Goal: Task Accomplishment & Management: Complete application form

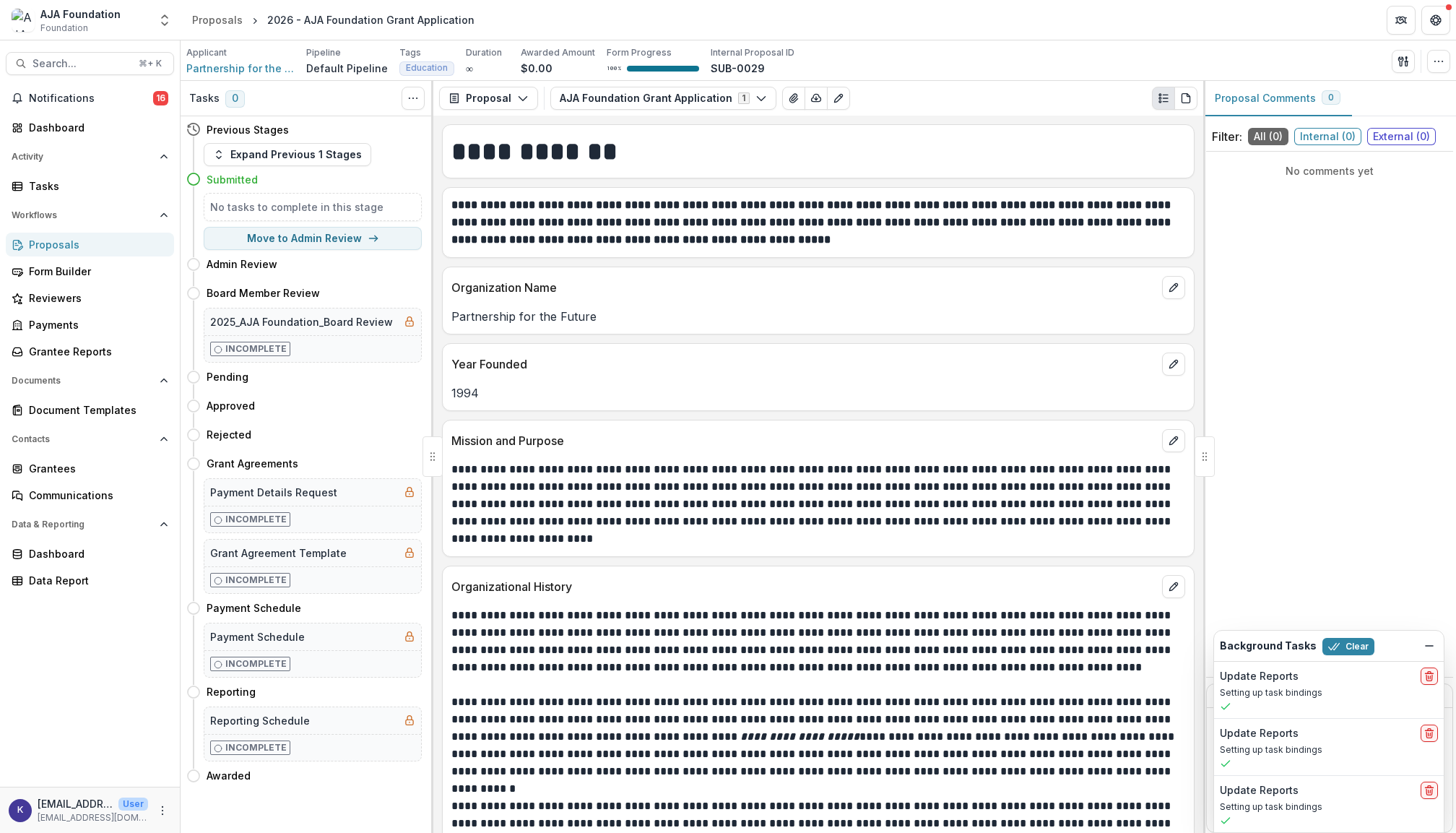
scroll to position [3435, 0]
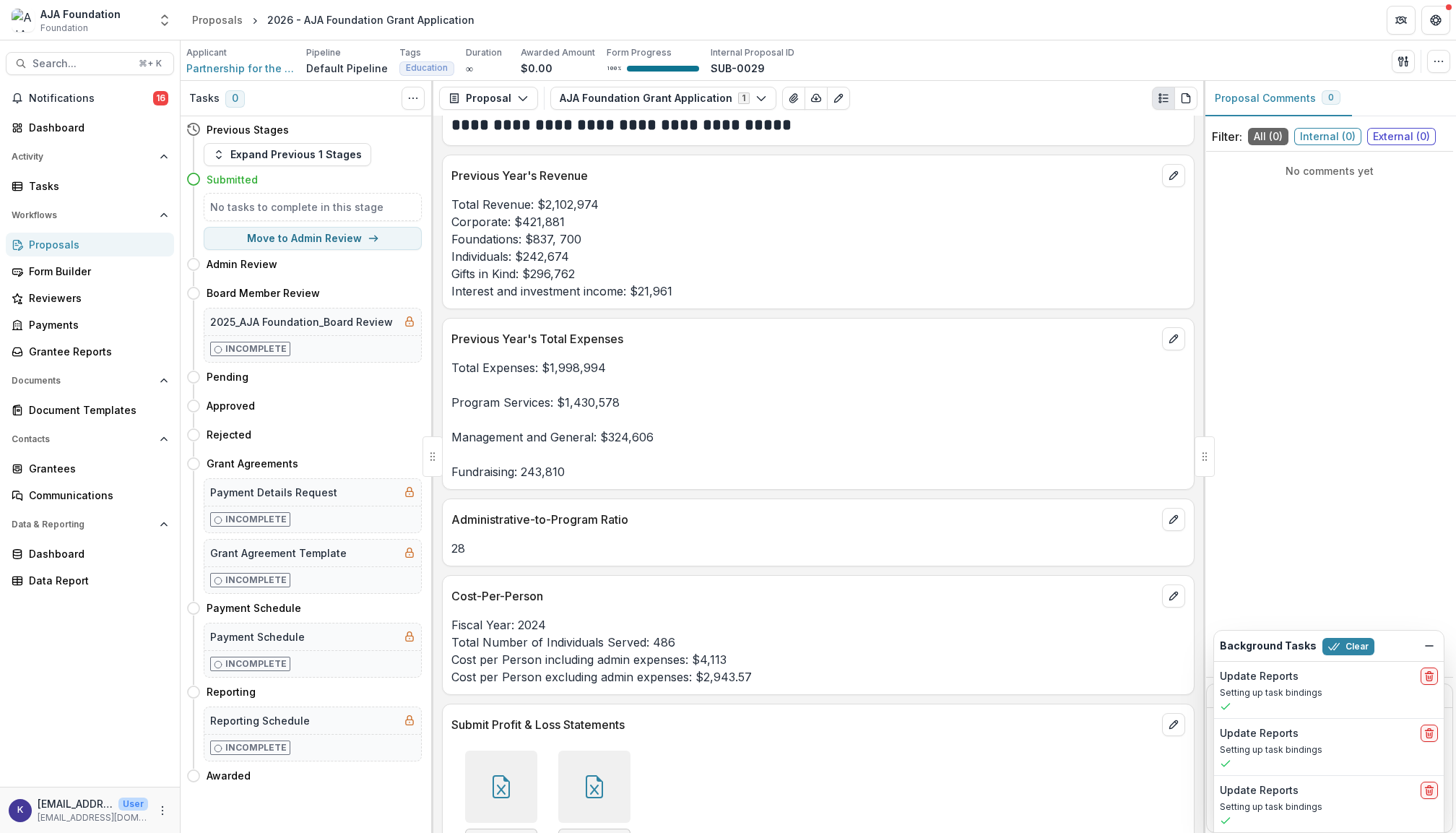
click at [72, 241] on div "Proposals" at bounding box center [95, 244] width 133 height 15
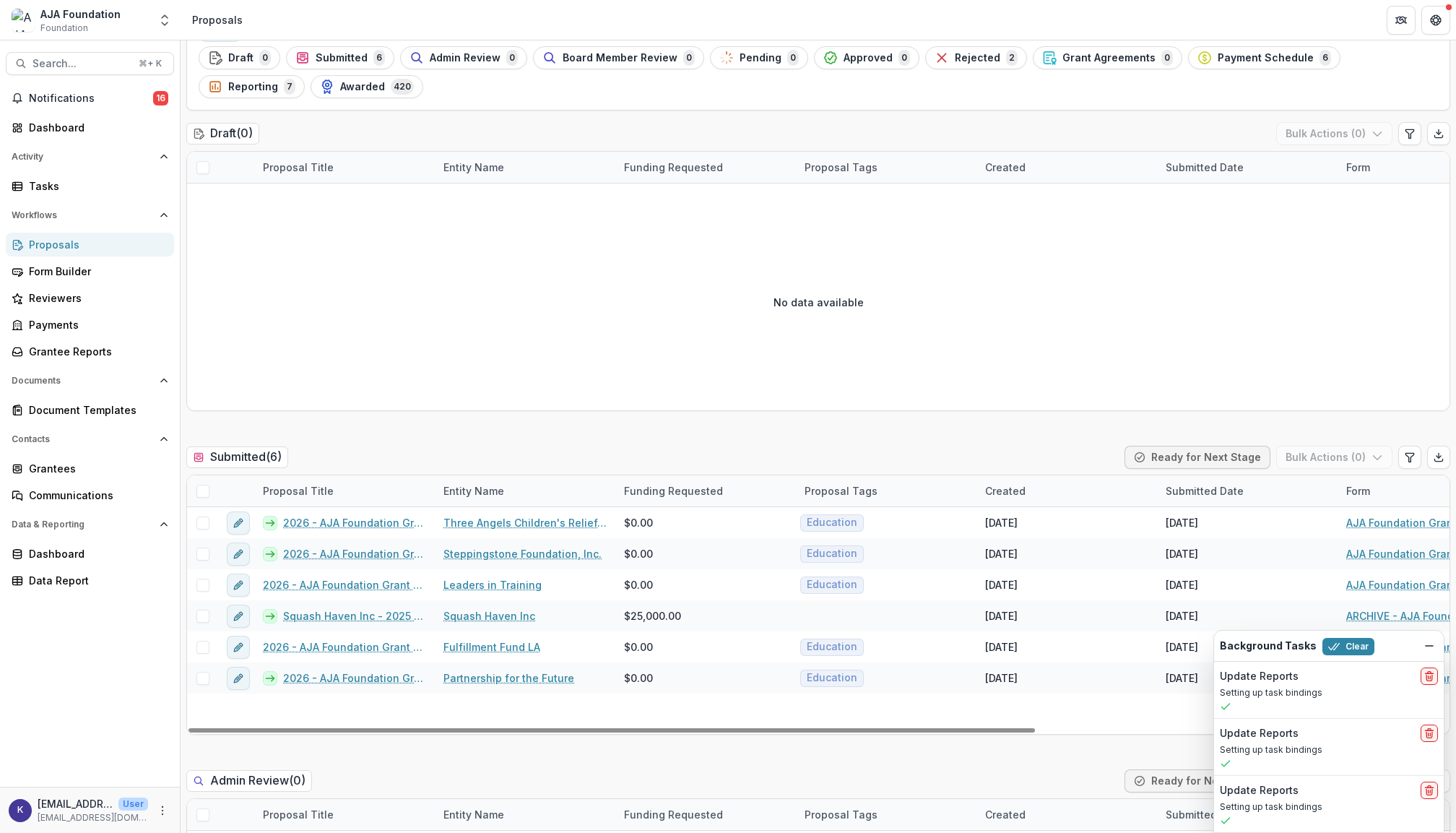
scroll to position [73, 0]
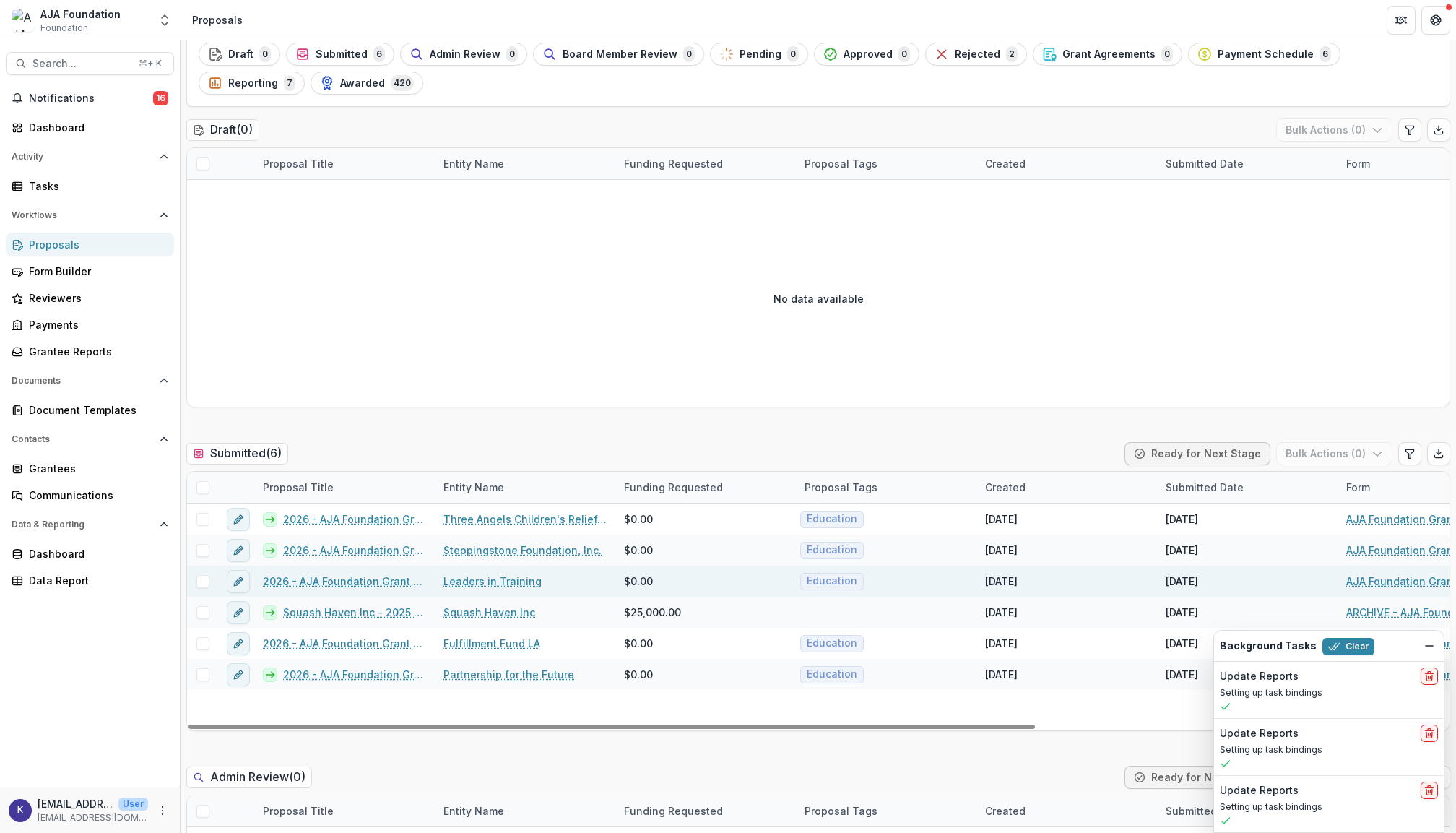
click at [391, 581] on link "2026 - AJA Foundation Grant Application" at bounding box center [344, 581] width 163 height 15
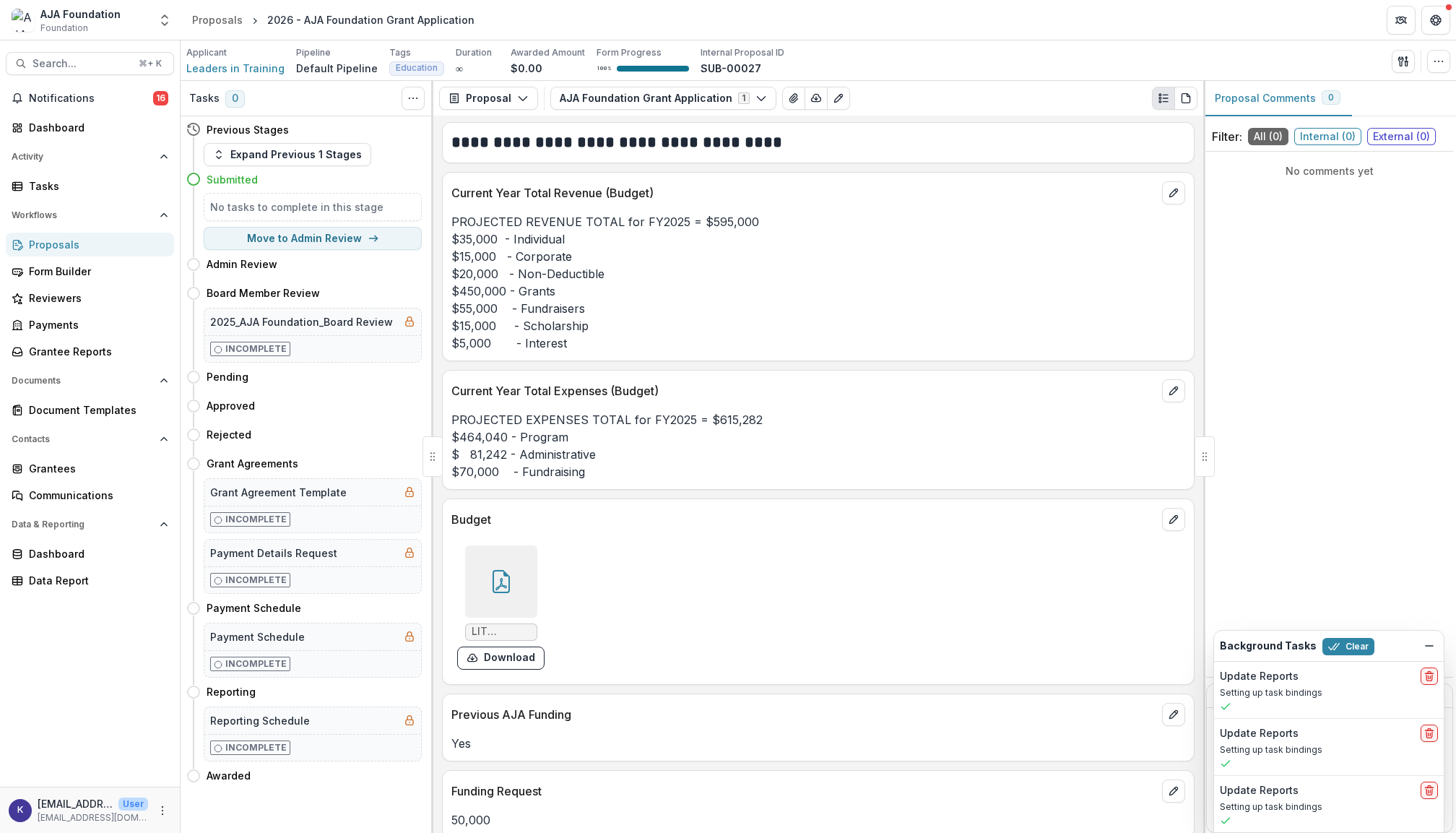
scroll to position [4513, 0]
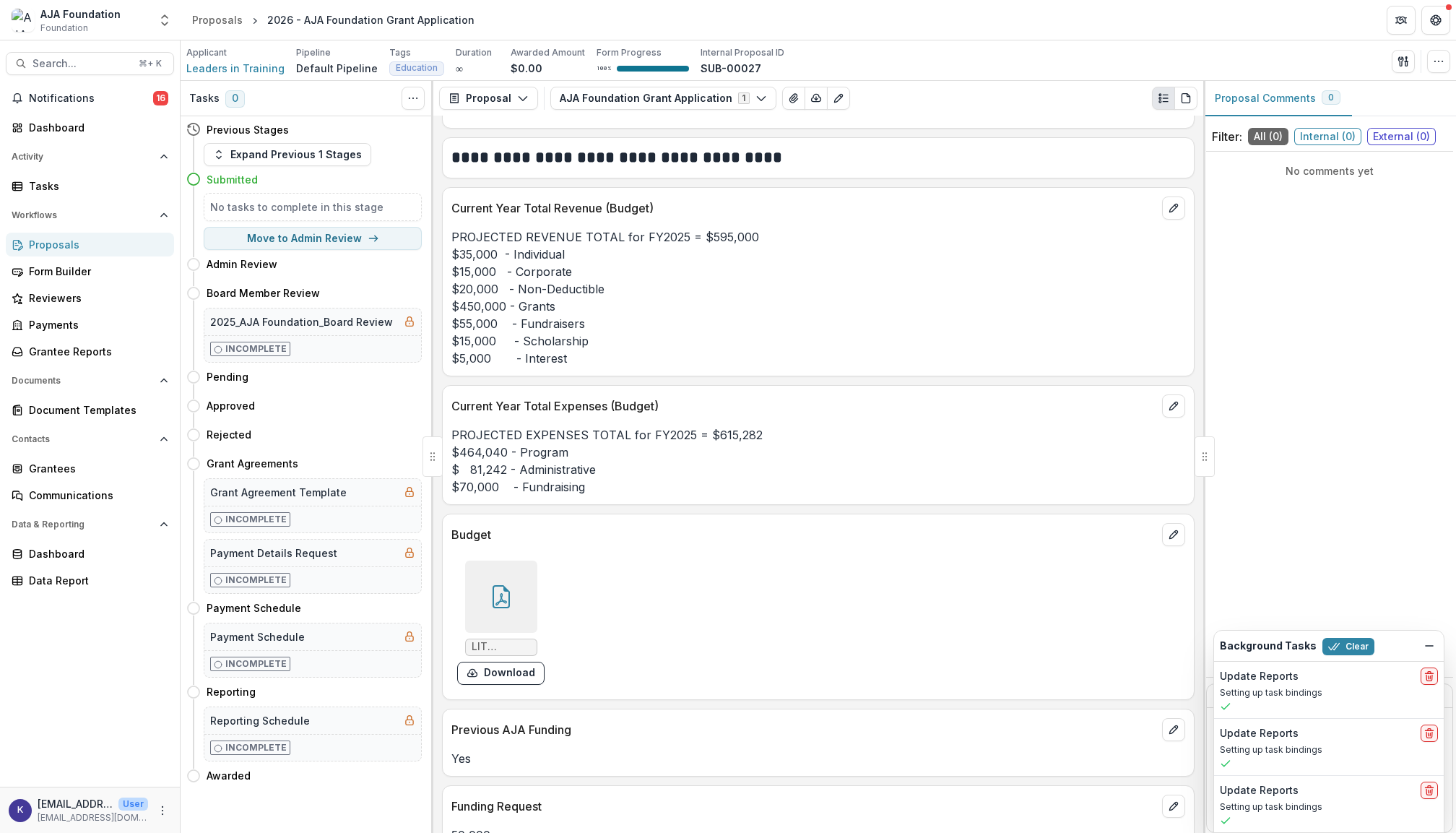
click at [493, 585] on icon at bounding box center [501, 596] width 23 height 23
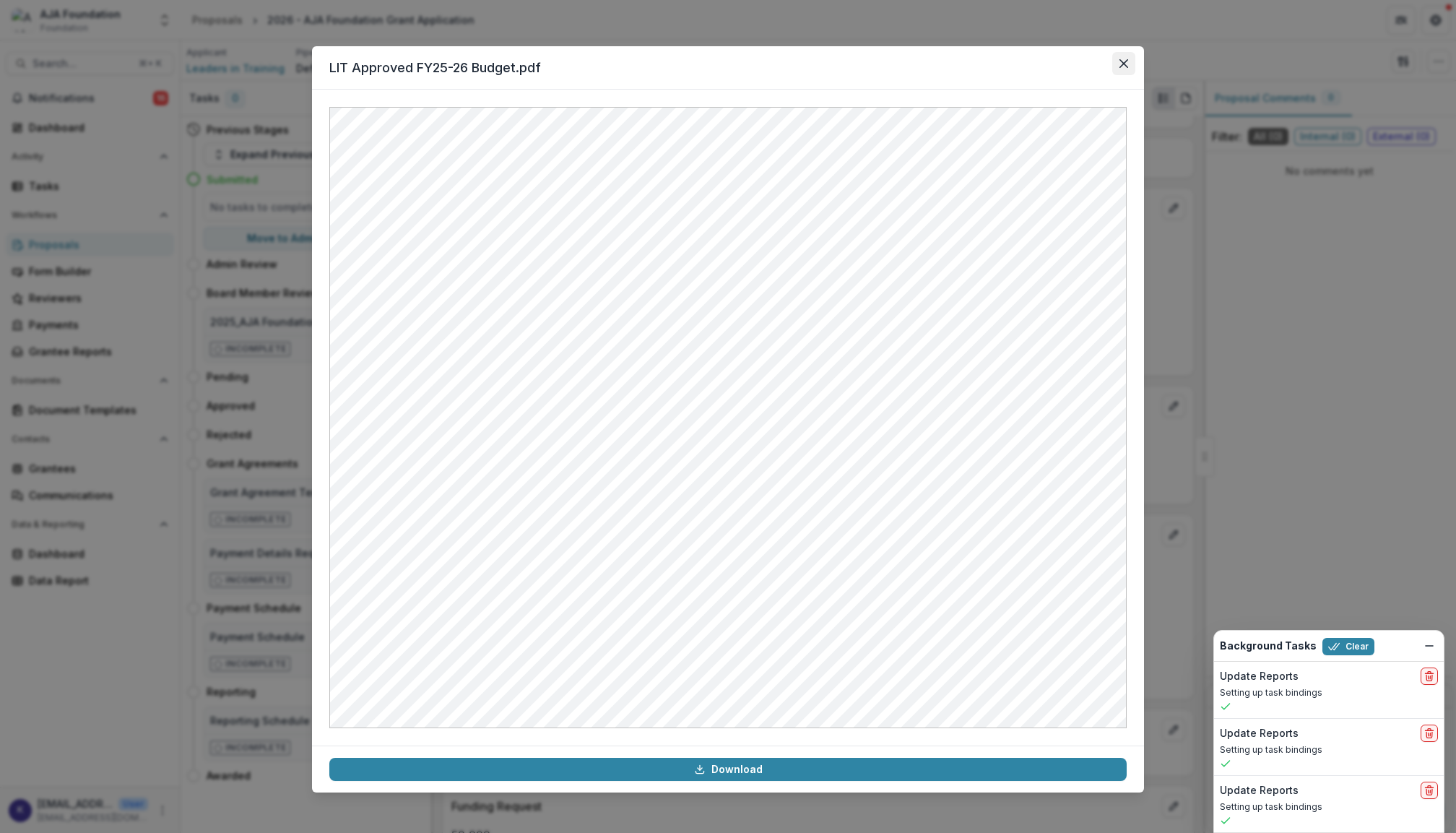
click at [1128, 64] on icon "Close" at bounding box center [1124, 63] width 9 height 9
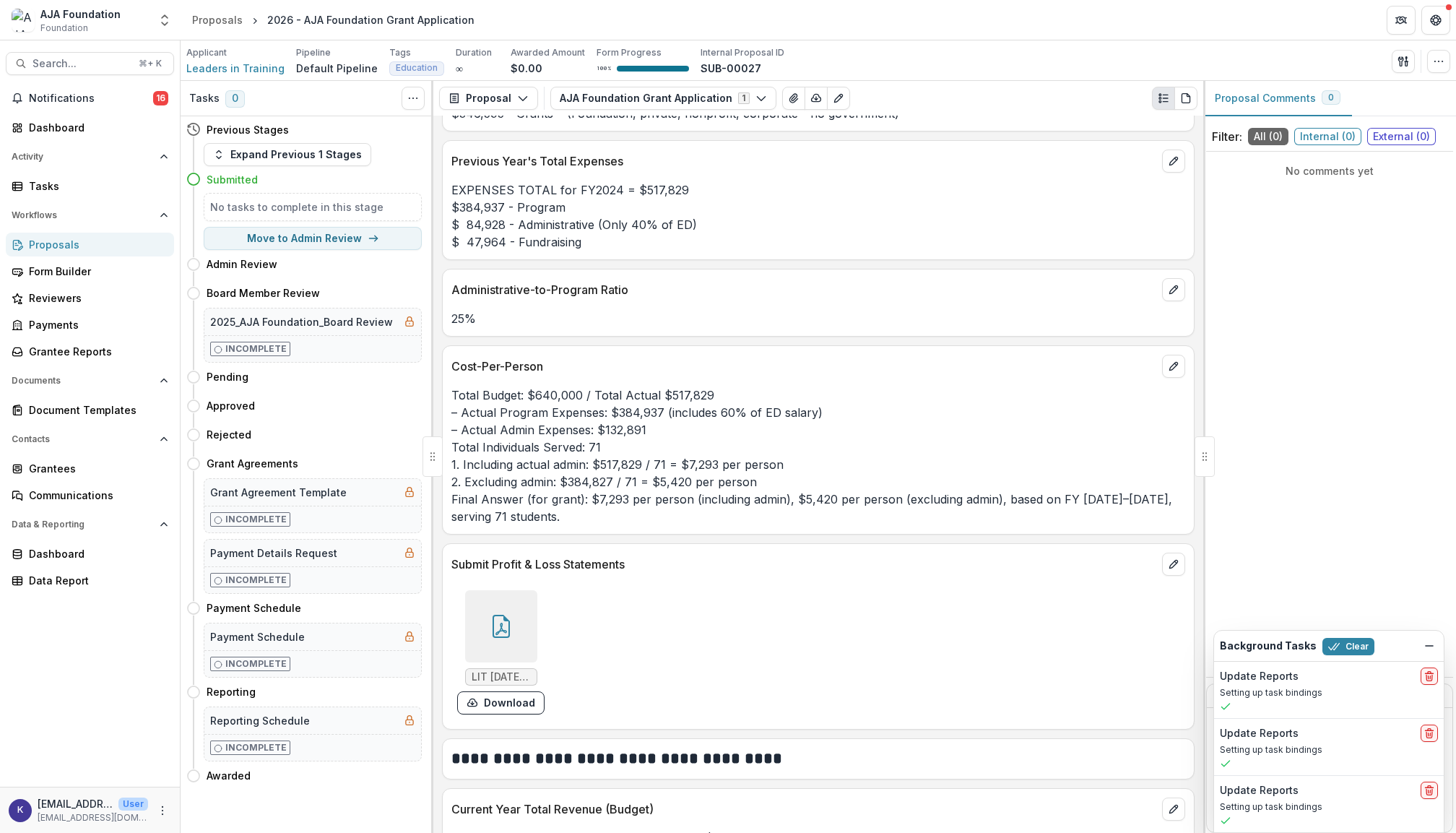
scroll to position [3889, 0]
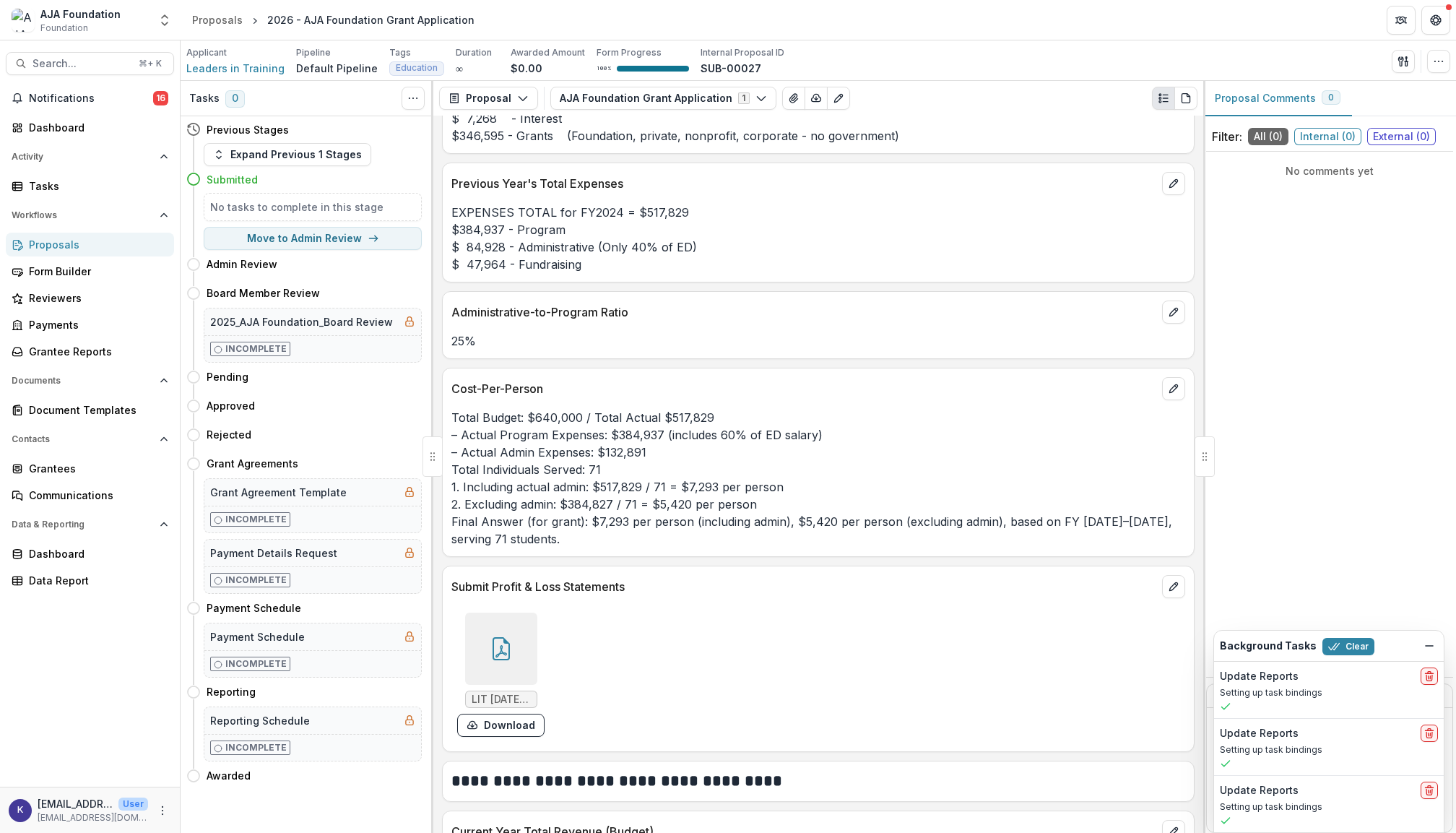
click at [66, 248] on div "Proposals" at bounding box center [95, 244] width 133 height 15
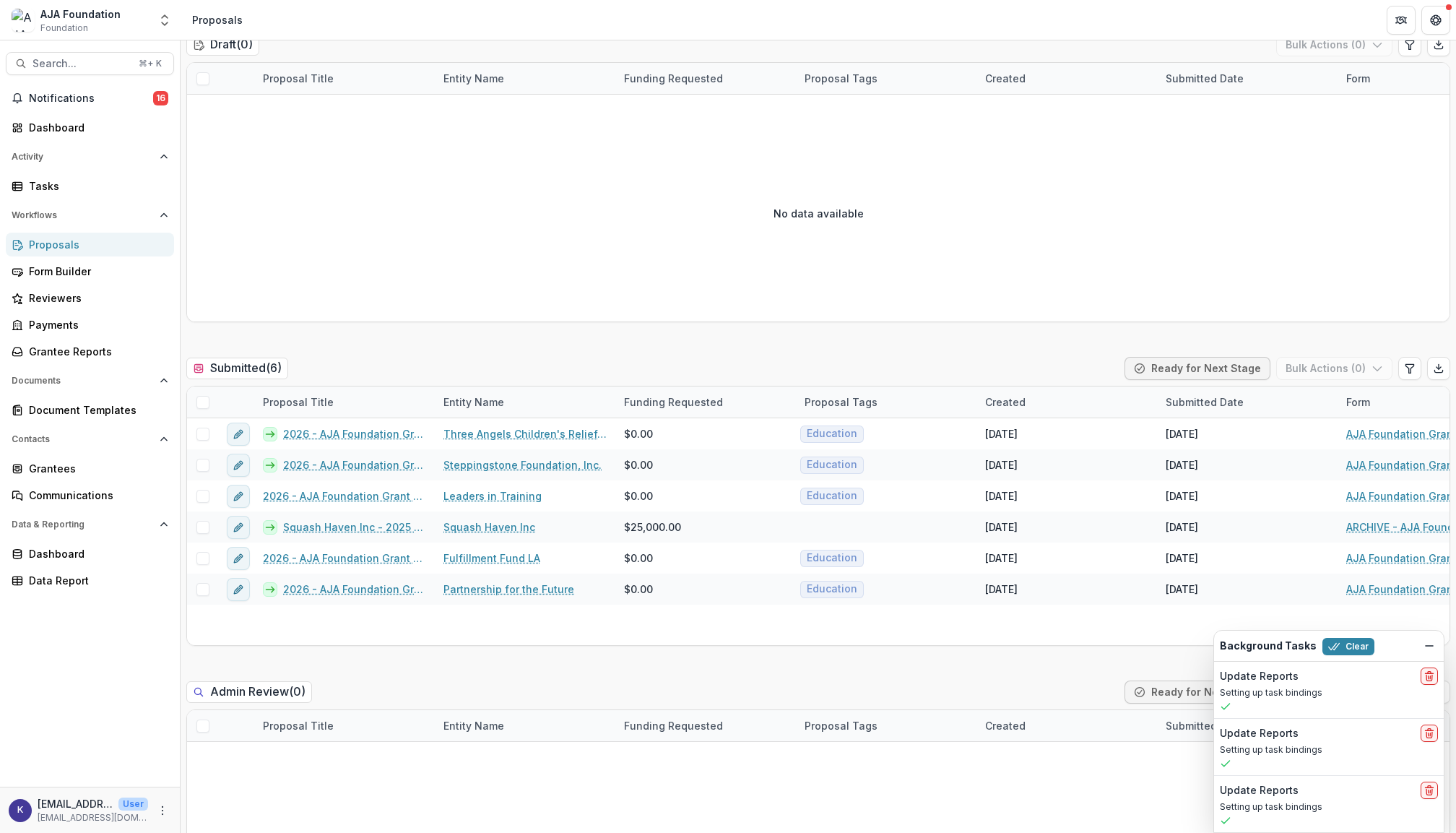
scroll to position [160, 0]
click at [78, 277] on link "Form Builder" at bounding box center [89, 272] width 169 height 24
